Goal: Task Accomplishment & Management: Manage account settings

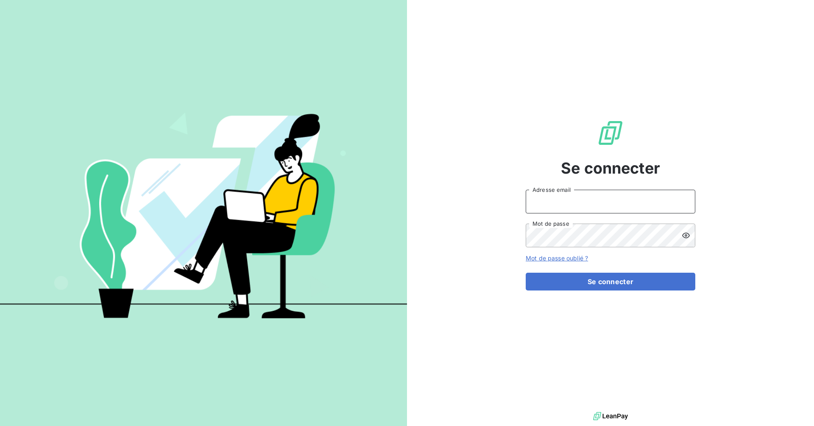
click at [579, 205] on input "Adresse email" at bounding box center [611, 202] width 170 height 24
type input "[EMAIL_ADDRESS][DOMAIN_NAME]"
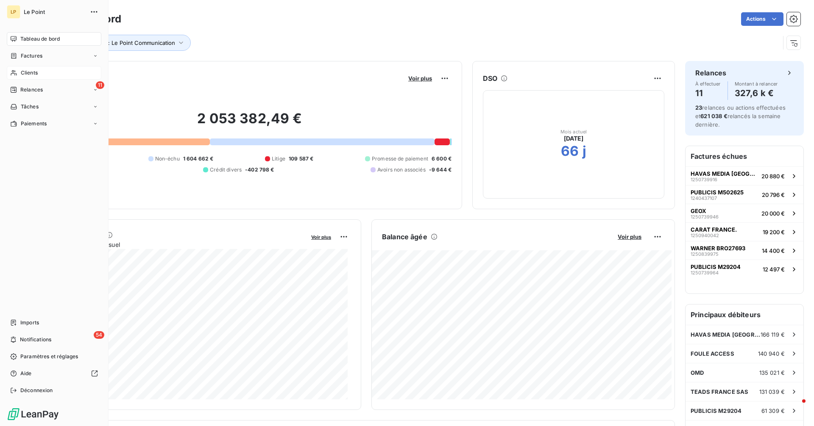
click at [22, 70] on span "Clients" at bounding box center [29, 73] width 17 height 8
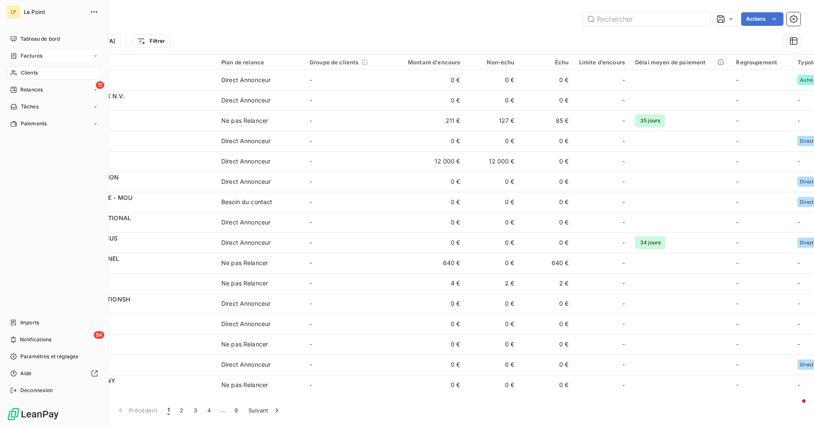
click at [48, 56] on div "Factures" at bounding box center [54, 56] width 95 height 14
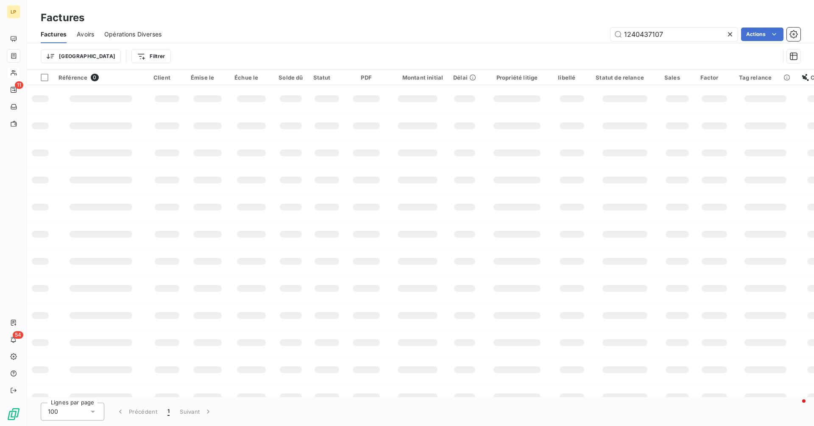
click at [663, 17] on div "Factures" at bounding box center [420, 17] width 787 height 15
click at [678, 31] on input "1240437107" at bounding box center [673, 35] width 127 height 14
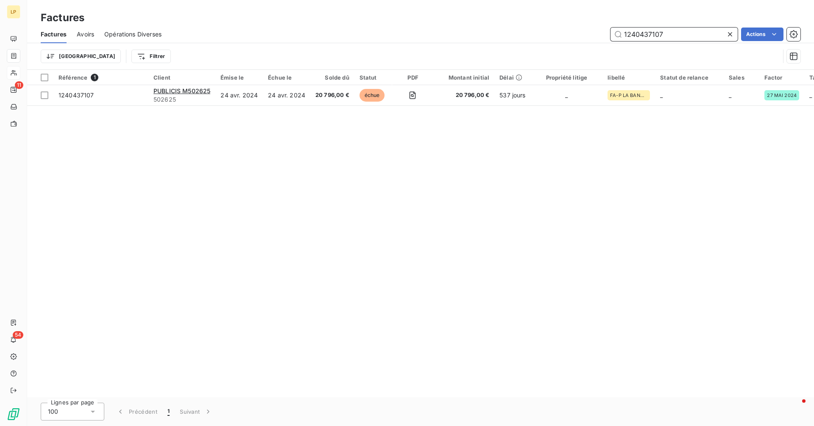
paste input "50339259"
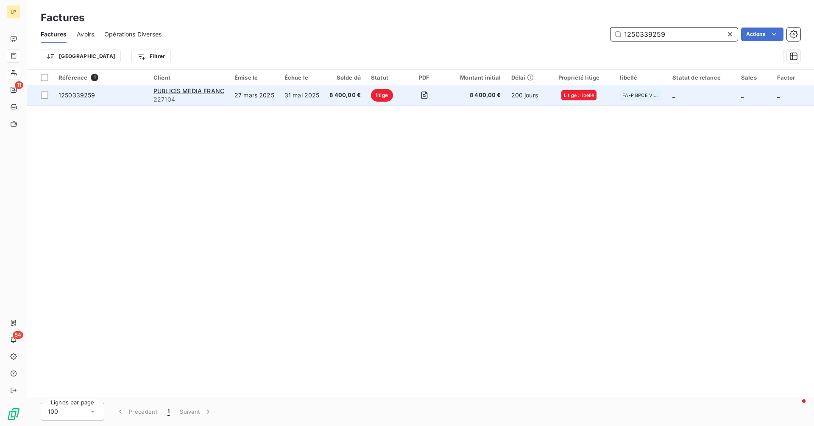
type input "1250339259"
click at [317, 87] on td "31 mai 2025" at bounding box center [301, 95] width 45 height 20
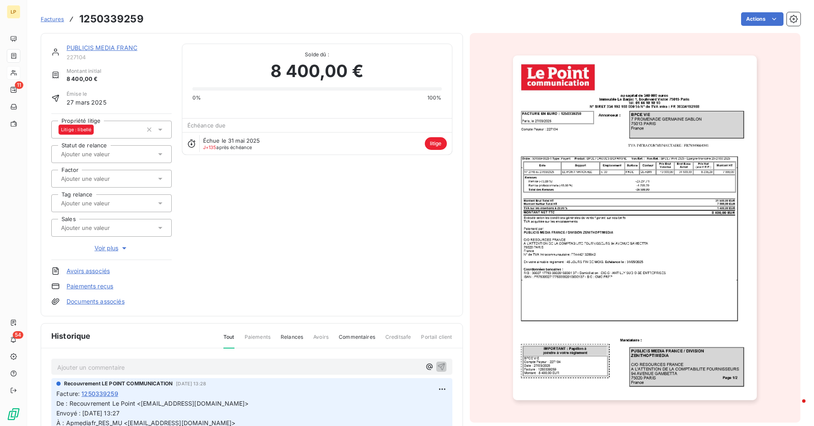
click at [195, 367] on p "Ajouter un commentaire ﻿" at bounding box center [239, 367] width 364 height 11
click at [56, 16] on span "Factures" at bounding box center [52, 19] width 23 height 7
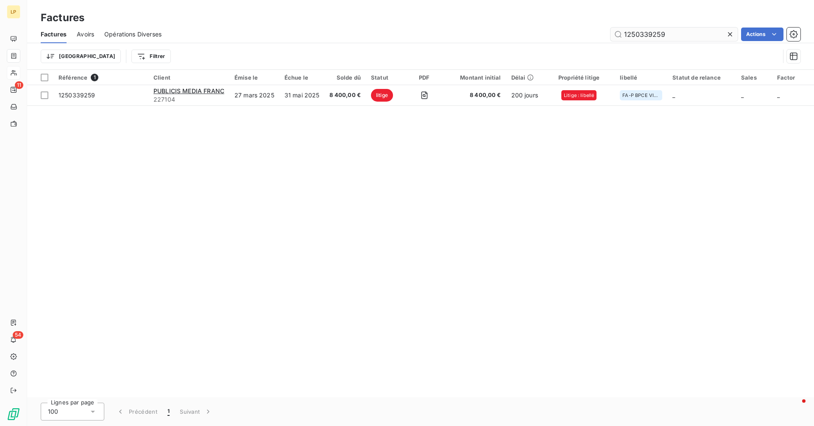
click at [673, 34] on input "1250339259" at bounding box center [673, 35] width 127 height 14
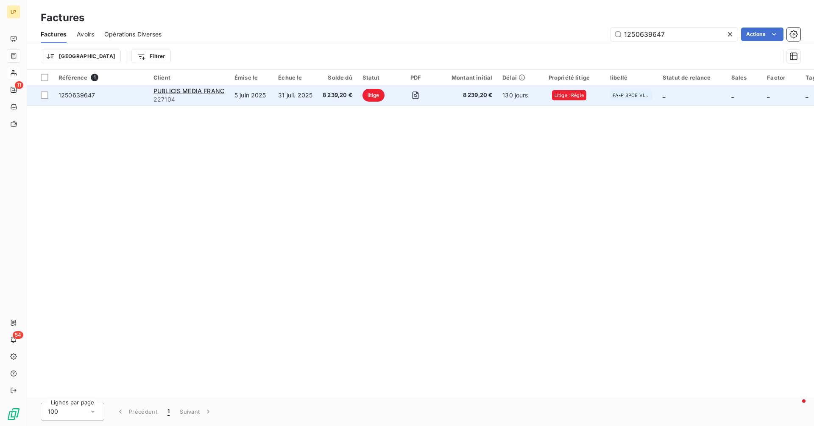
type input "1250639647"
click at [251, 97] on td "5 juin 2025" at bounding box center [251, 95] width 44 height 20
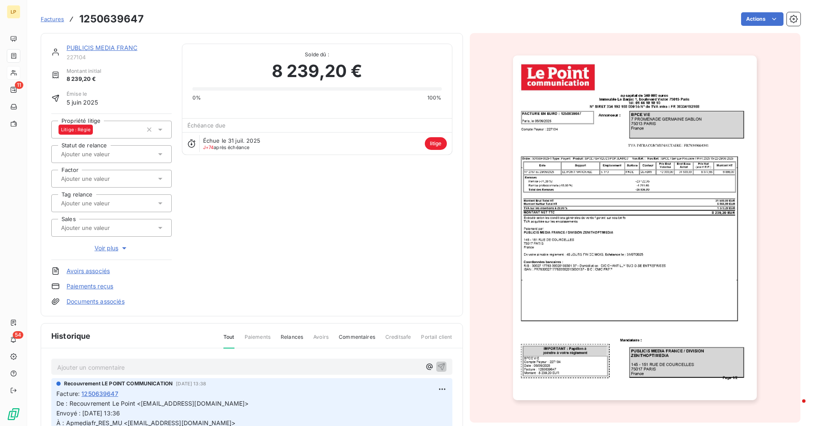
click at [182, 365] on p "Ajouter un commentaire ﻿" at bounding box center [239, 367] width 364 height 11
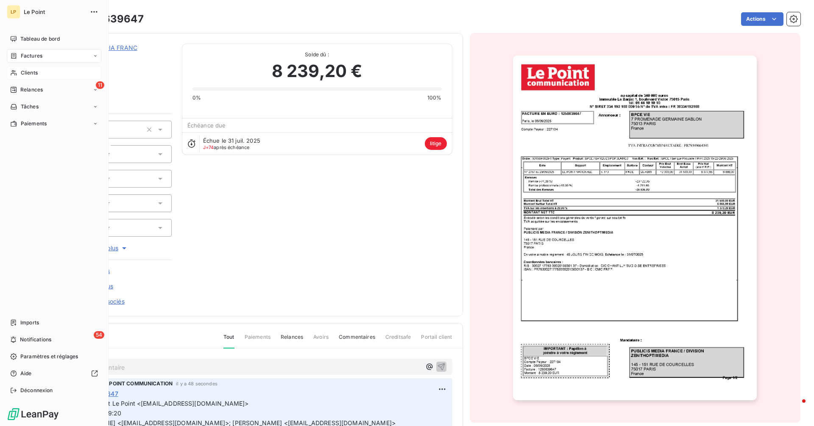
click at [37, 72] on span "Clients" at bounding box center [29, 73] width 17 height 8
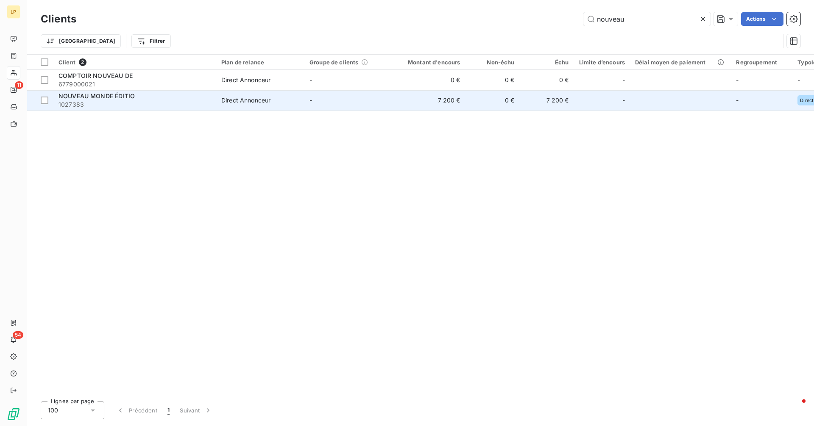
type input "nouveau"
click at [305, 97] on td "-" at bounding box center [348, 100] width 88 height 20
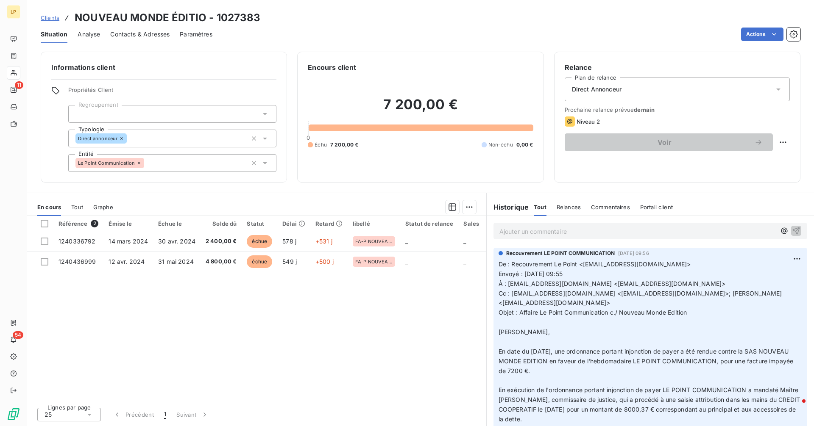
click at [138, 30] on span "Contacts & Adresses" at bounding box center [139, 34] width 59 height 8
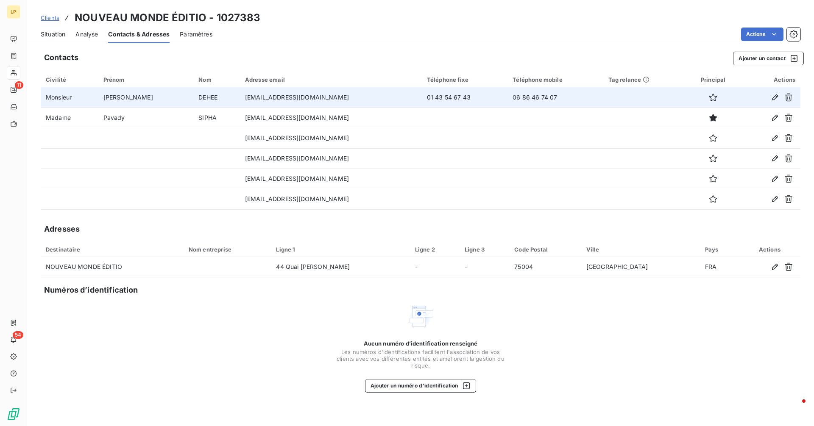
click at [507, 99] on td "06 86 46 74 07" at bounding box center [554, 97] width 95 height 20
click at [507, 98] on td "06 86 46 74 07" at bounding box center [554, 97] width 95 height 20
copy td "06 86 46 74 07"
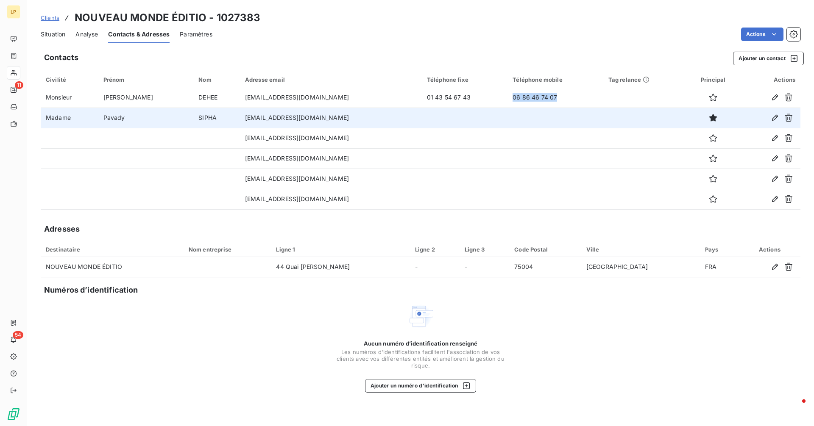
copy td "06 86 46 74 07"
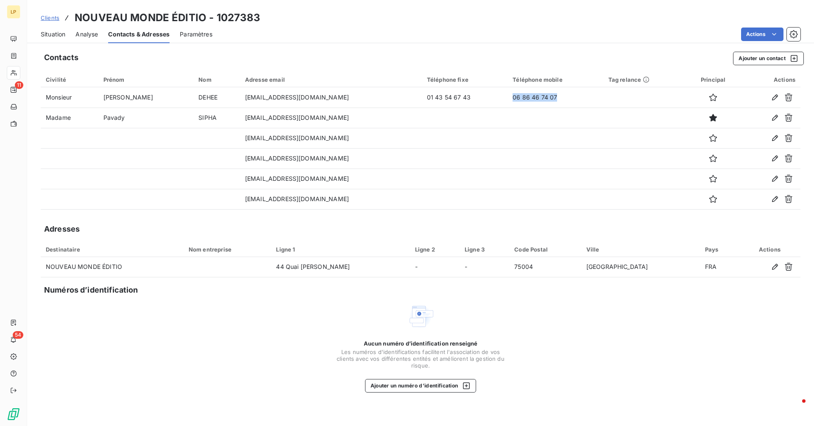
click at [56, 37] on span "Situation" at bounding box center [53, 34] width 25 height 8
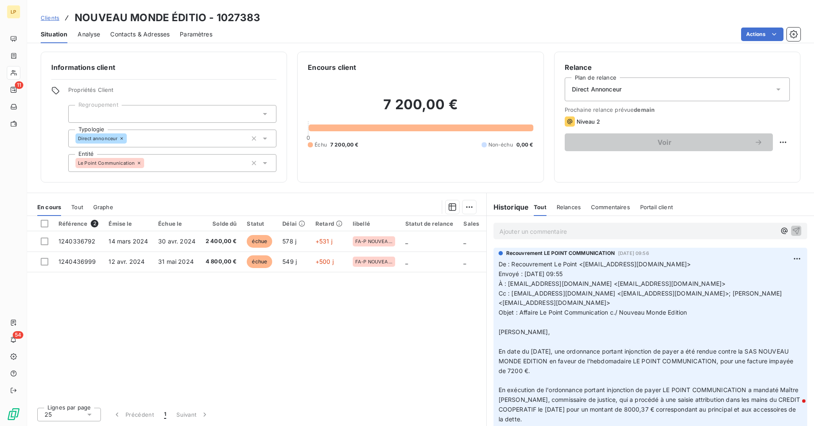
click at [535, 230] on p "Ajouter un commentaire ﻿" at bounding box center [637, 231] width 276 height 11
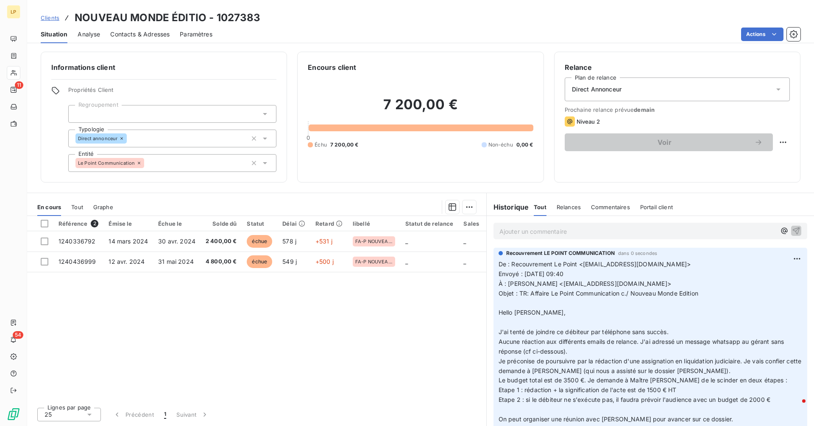
click at [118, 31] on span "Contacts & Adresses" at bounding box center [139, 34] width 59 height 8
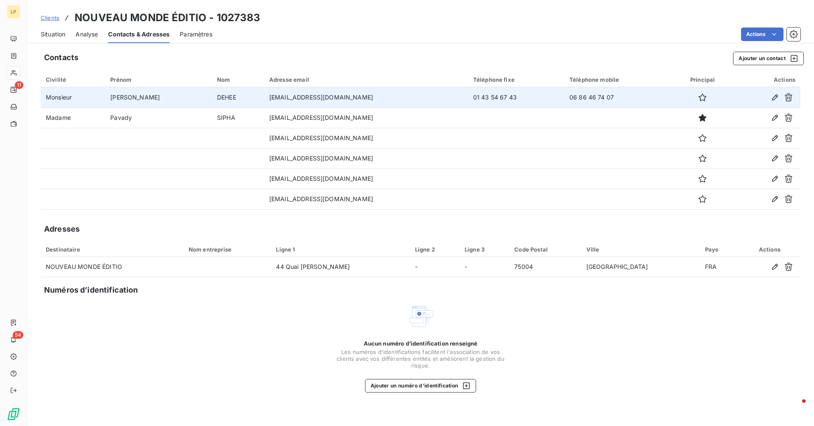
click at [468, 98] on td "01 43 54 67 43" at bounding box center [516, 97] width 96 height 20
copy td "01 43 54 67 43"
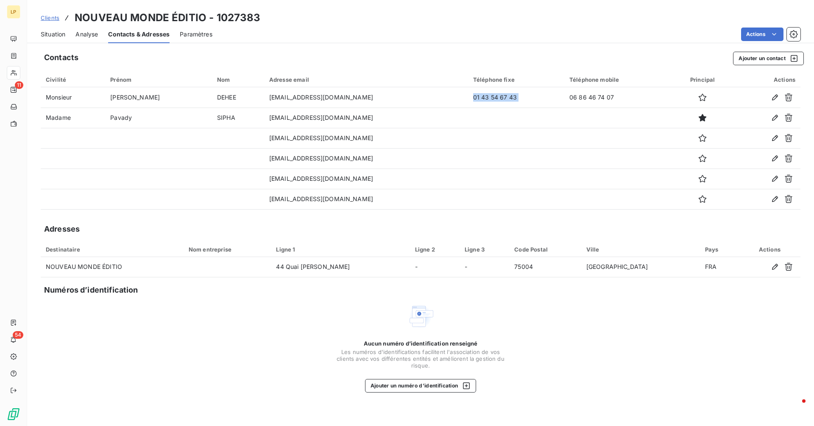
click at [56, 37] on span "Situation" at bounding box center [53, 34] width 25 height 8
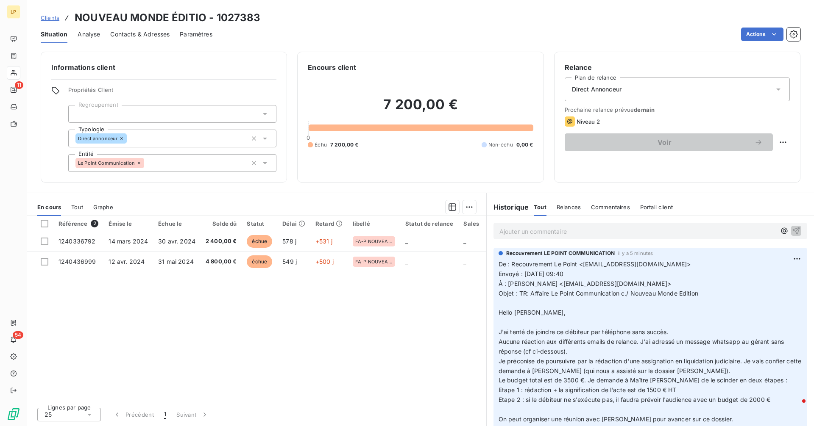
click at [134, 30] on span "Contacts & Adresses" at bounding box center [139, 34] width 59 height 8
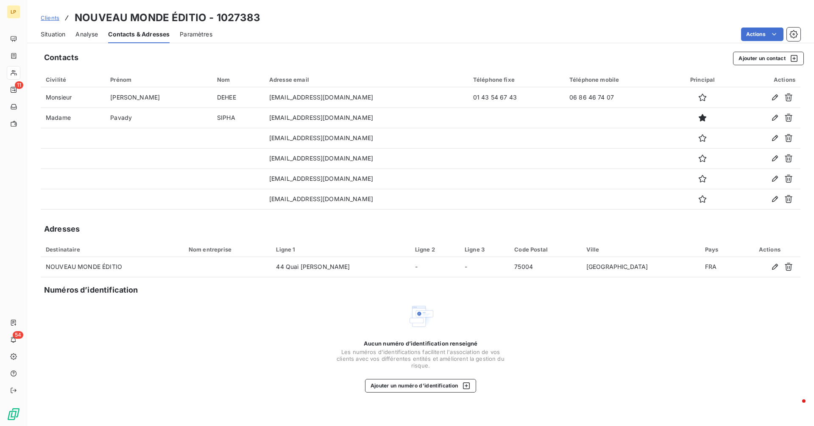
click at [57, 34] on span "Situation" at bounding box center [53, 34] width 25 height 8
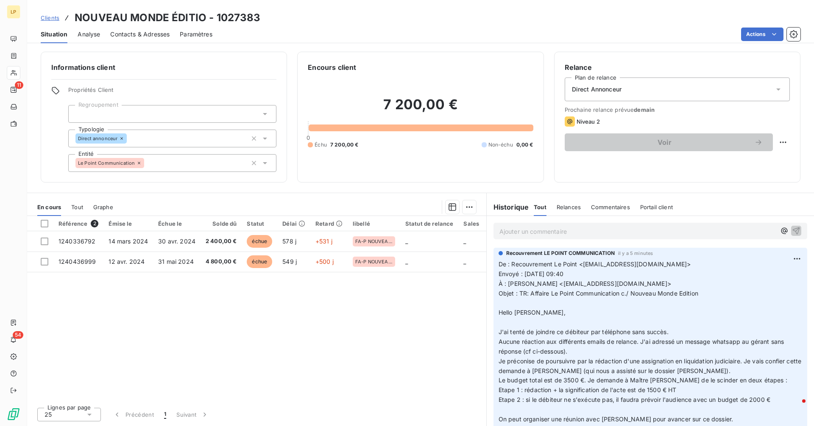
click at [601, 231] on p "Ajouter un commentaire ﻿" at bounding box center [637, 231] width 276 height 11
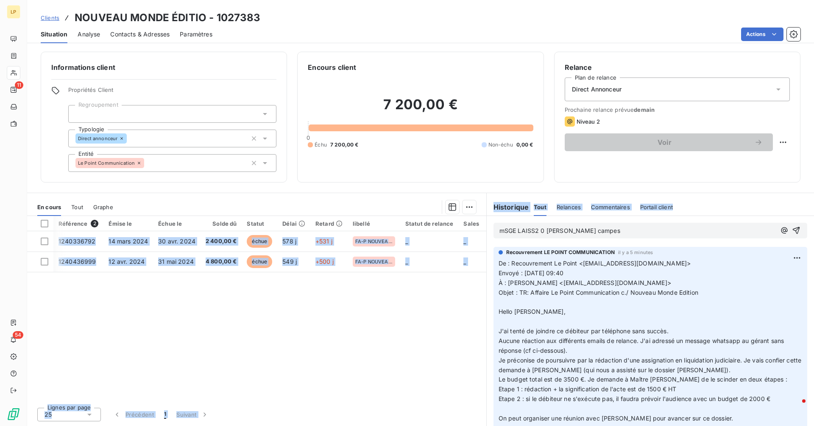
scroll to position [0, 6]
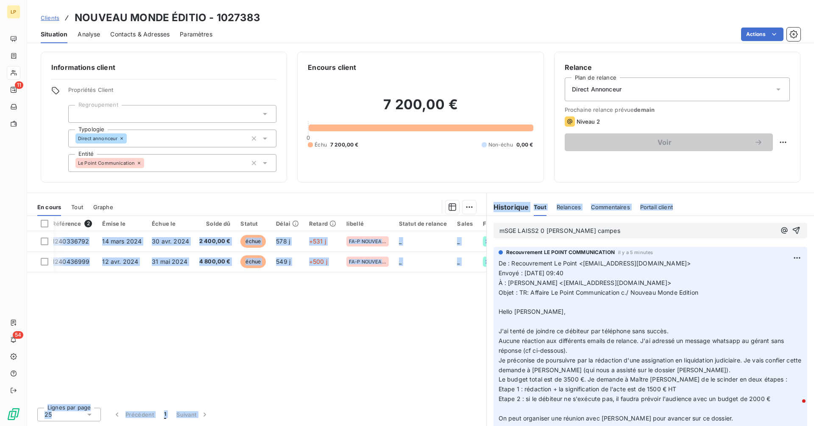
drag, startPoint x: 608, startPoint y: 225, endPoint x: 398, endPoint y: 226, distance: 209.9
click at [398, 226] on div "En cours Tout Graphe Référence 2 Émise le Échue le Solde dû Statut Délai Retard…" at bounding box center [420, 310] width 787 height 234
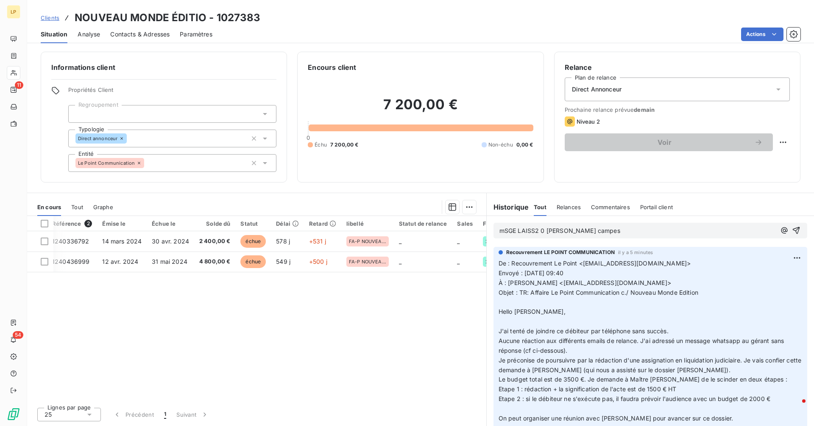
click at [573, 232] on span "mSGE LAISS2 0 [PERSON_NAME] campes" at bounding box center [559, 230] width 121 height 7
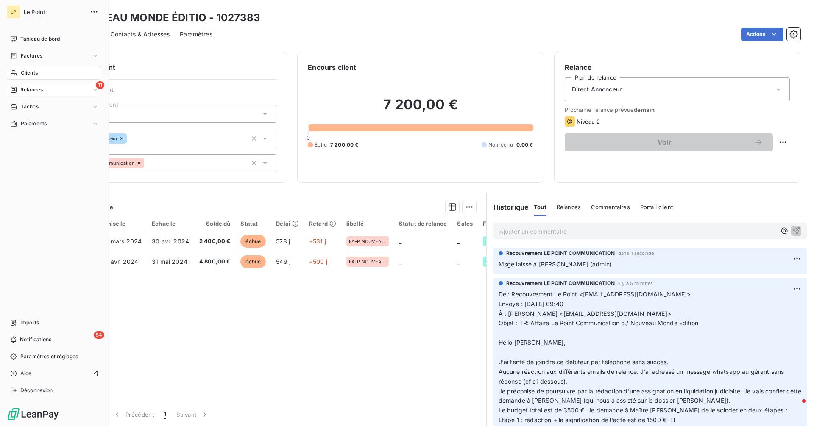
click at [22, 92] on span "Relances" at bounding box center [31, 90] width 22 height 8
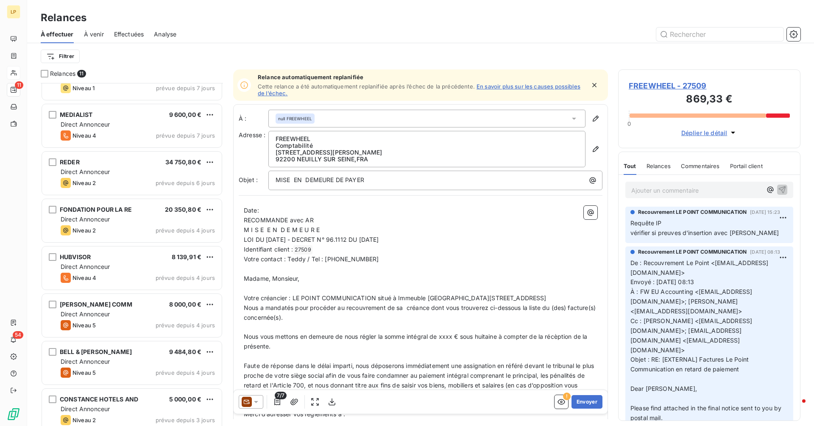
scroll to position [179, 0]
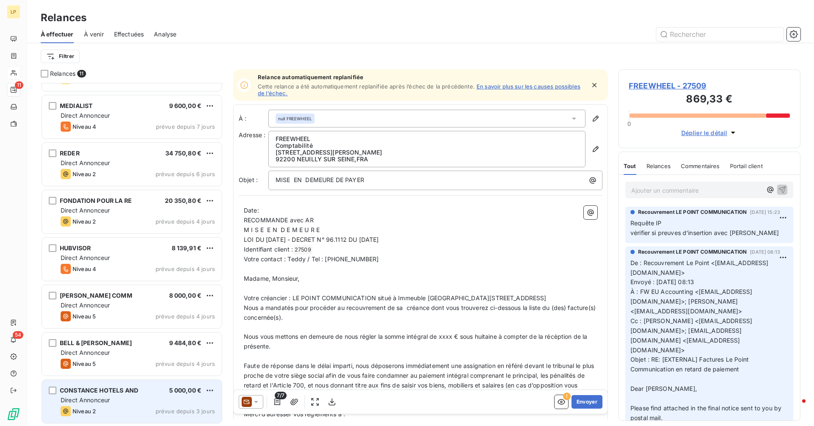
click at [104, 410] on div "Niveau 2 prévue depuis 3 jours" at bounding box center [138, 412] width 154 height 10
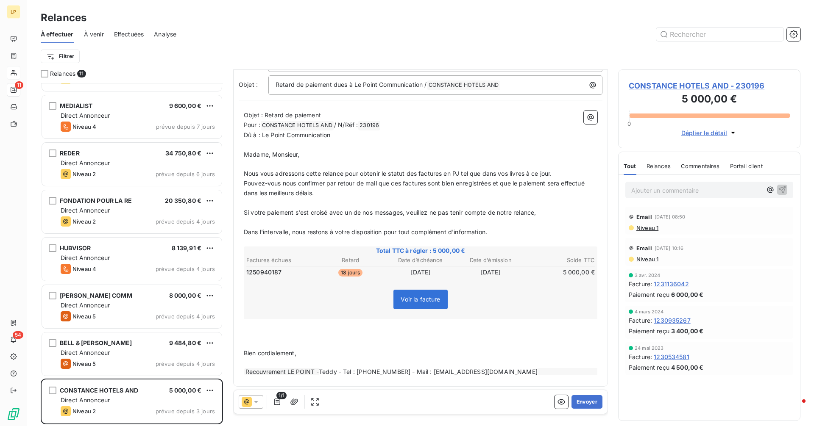
scroll to position [57, 0]
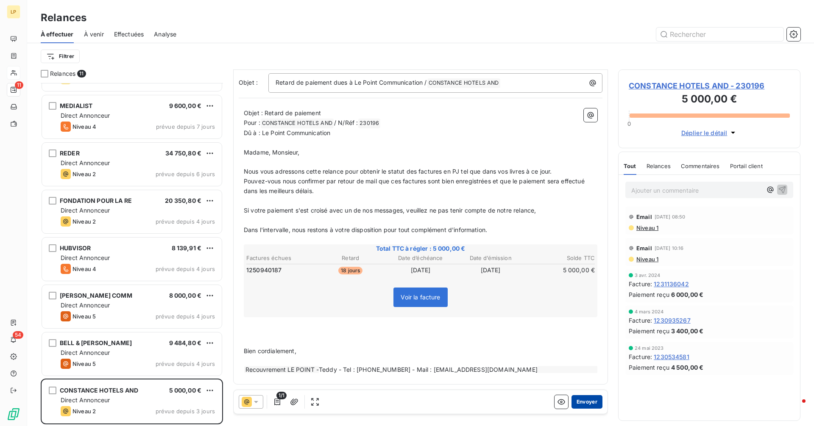
click at [576, 406] on button "Envoyer" at bounding box center [586, 403] width 31 height 14
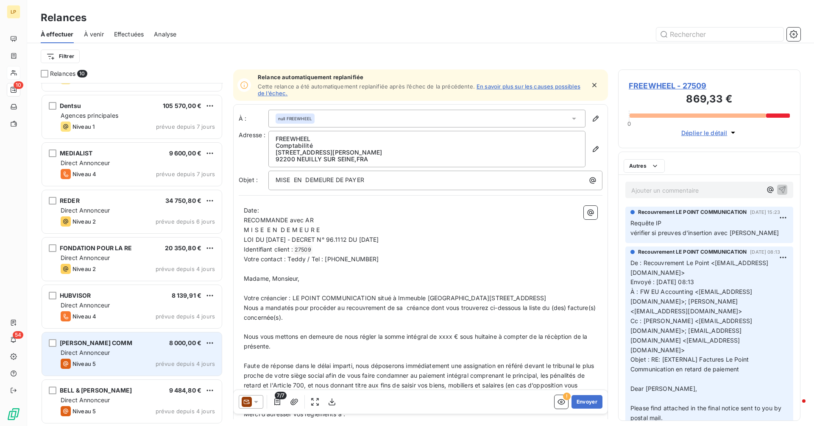
scroll to position [131, 0]
click at [138, 359] on div "[PERSON_NAME] COMM 8 000,00 € Direct Annonceur Niveau 5 prévue depuis 4 jours" at bounding box center [132, 354] width 180 height 43
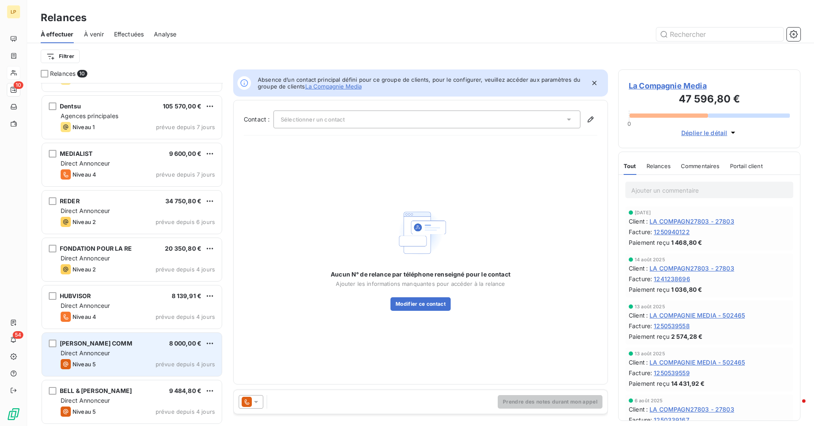
click at [119, 352] on div "Direct Annonceur" at bounding box center [138, 353] width 154 height 8
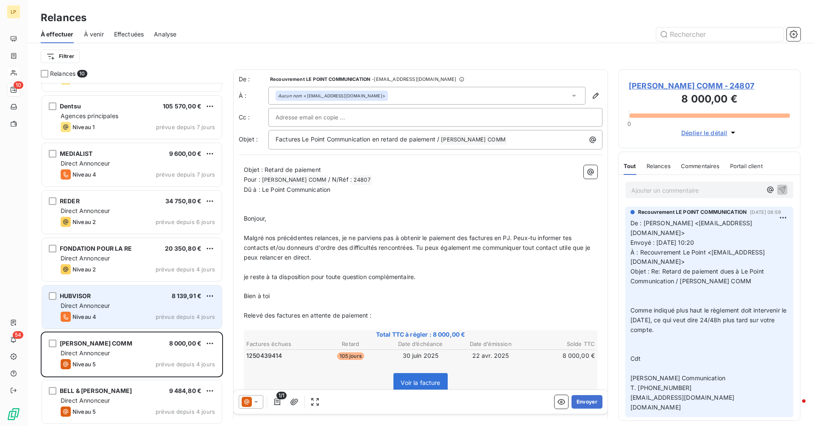
click at [128, 304] on div "Direct Annonceur" at bounding box center [138, 306] width 154 height 8
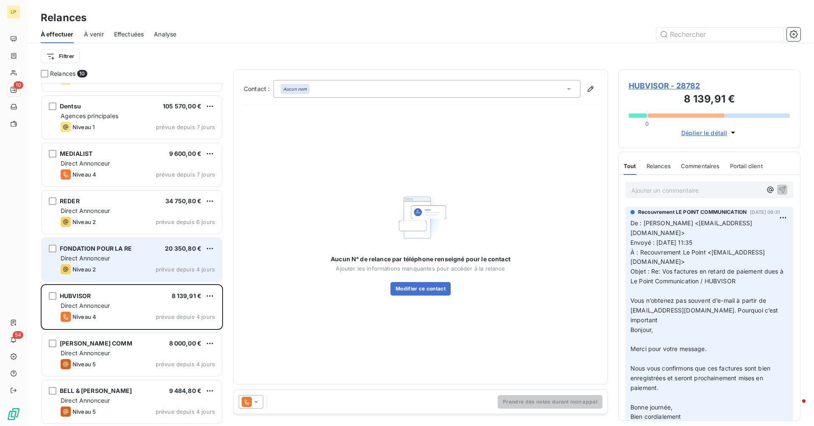
click at [123, 264] on div "FONDATION POUR LA RE 20 350,80 € Direct Annonceur Niveau 2 prévue depuis 4 jours" at bounding box center [132, 259] width 180 height 43
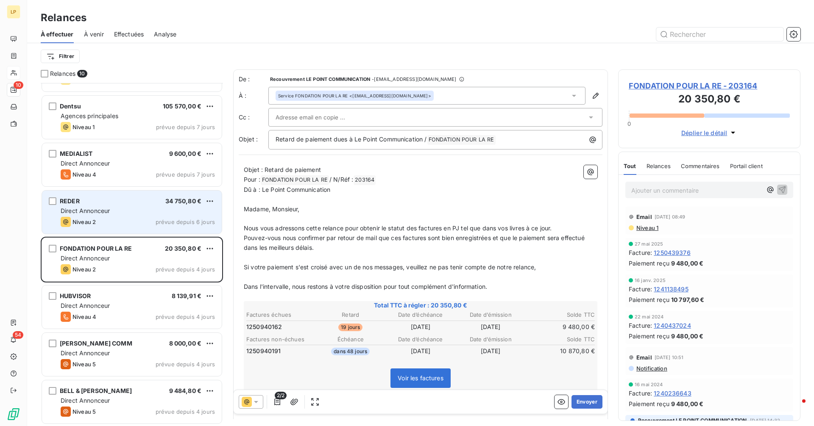
click at [136, 212] on div "Direct Annonceur" at bounding box center [138, 211] width 154 height 8
